Goal: Task Accomplishment & Management: Use online tool/utility

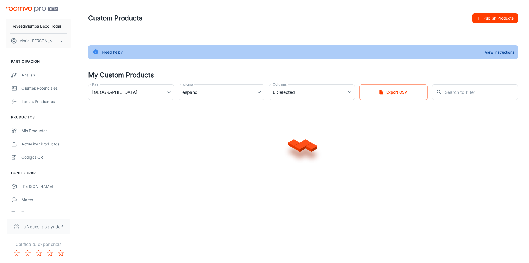
type input "[GEOGRAPHIC_DATA]"
type input "es-cl"
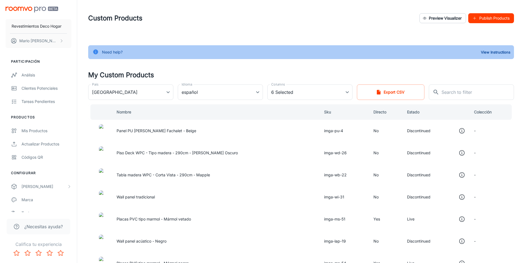
click at [163, 222] on td "Placas PVC tipo marmol - Mármol vetado" at bounding box center [216, 219] width 208 height 22
click at [160, 221] on td "Placas PVC tipo marmol - Mármol vetado" at bounding box center [216, 219] width 208 height 22
click at [103, 222] on img at bounding box center [101, 218] width 4 height 13
click at [172, 216] on td "Placas PVC tipo marmol - Mármol vetado" at bounding box center [216, 219] width 208 height 22
click at [321, 217] on td "imga-ms-51" at bounding box center [344, 219] width 49 height 22
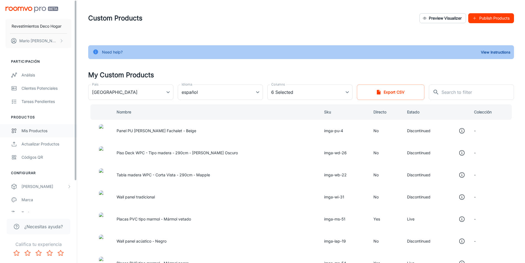
click at [34, 126] on link "Mis productos" at bounding box center [38, 130] width 77 height 13
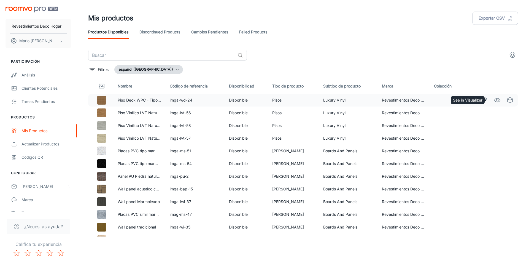
click at [496, 99] on circle "See in Visualizer" at bounding box center [497, 100] width 2 height 2
